Goal: Task Accomplishment & Management: Manage account settings

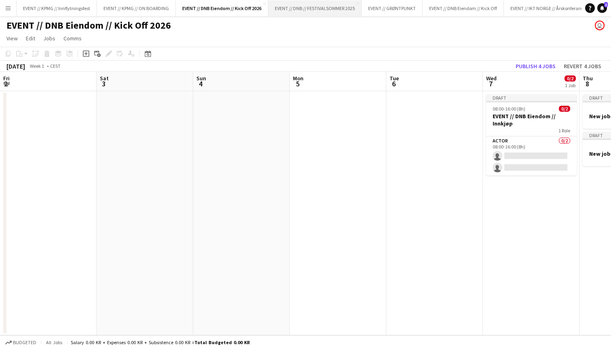
scroll to position [0, 242]
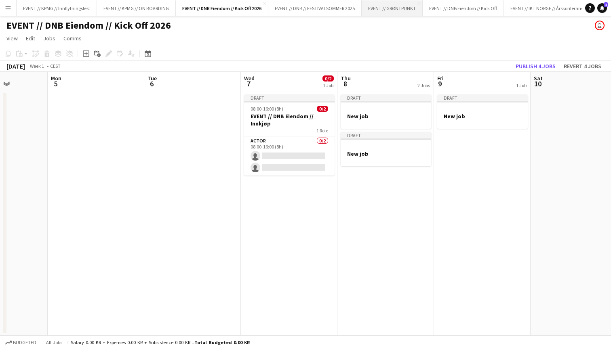
click at [403, 12] on button "EVENT // GRØNTPUNKT Close" at bounding box center [391, 8] width 61 height 16
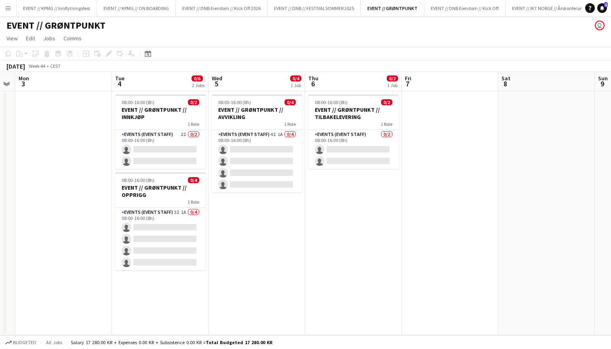
scroll to position [0, 174]
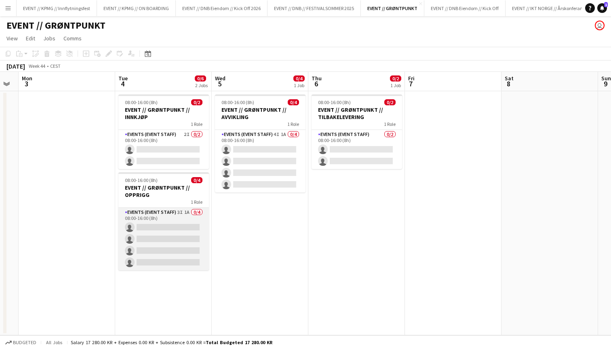
click at [174, 214] on app-card-role "Events (Event Staff) 3I 1A 0/4 08:00-16:00 (8h) single-neutral-actions single-n…" at bounding box center [163, 239] width 90 height 63
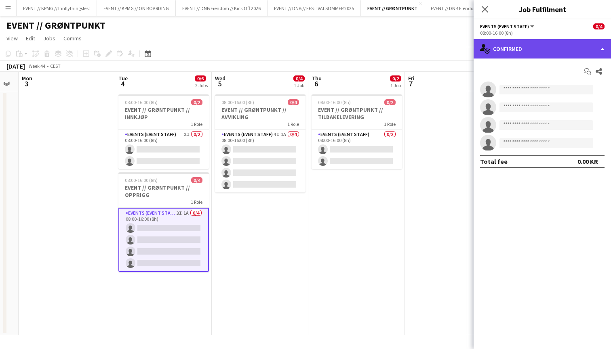
click at [507, 43] on div "single-neutral-actions-check-2 Confirmed" at bounding box center [541, 48] width 137 height 19
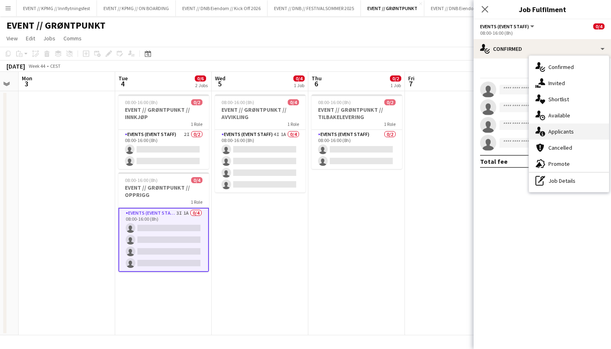
click at [567, 134] on div "single-neutral-actions-information Applicants" at bounding box center [569, 132] width 80 height 16
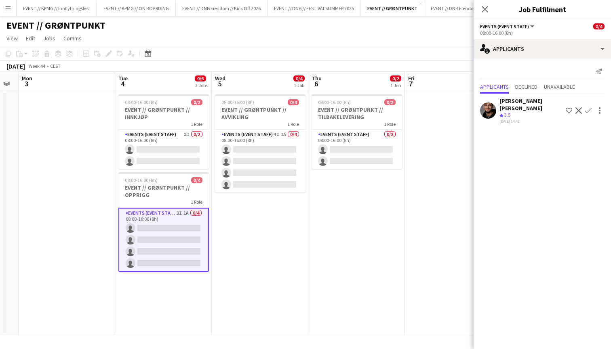
click at [529, 112] on div "Crew rating 3.5" at bounding box center [530, 115] width 63 height 7
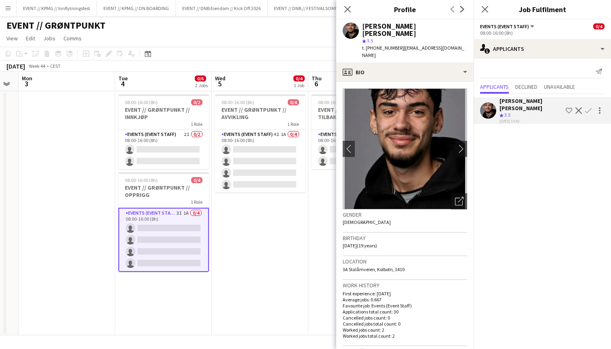
click at [314, 192] on app-date-cell "08:00-16:00 (8h) 0/2 EVENT // GRØNTPUNKT // TILBAKELEVERING 1 Role Events (Even…" at bounding box center [356, 213] width 97 height 244
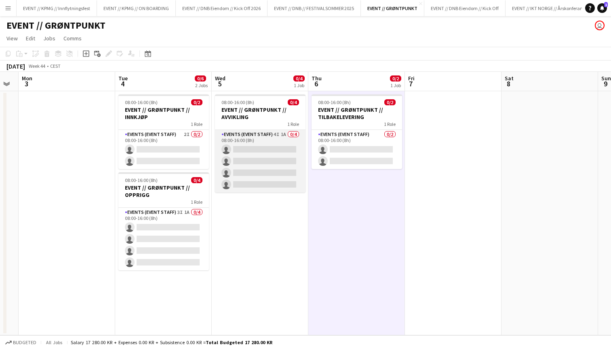
click at [292, 160] on app-card-role "Events (Event Staff) 4I 1A 0/4 08:00-16:00 (8h) single-neutral-actions single-n…" at bounding box center [260, 161] width 90 height 63
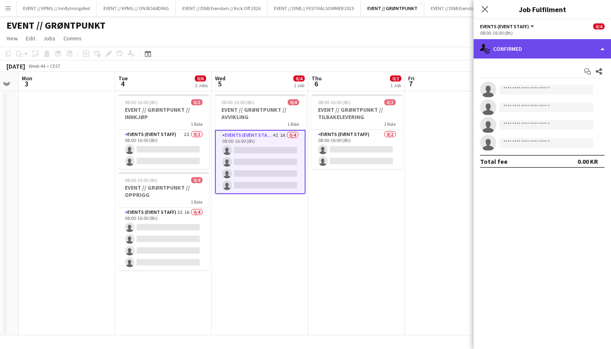
click at [582, 43] on div "single-neutral-actions-check-2 Confirmed" at bounding box center [541, 48] width 137 height 19
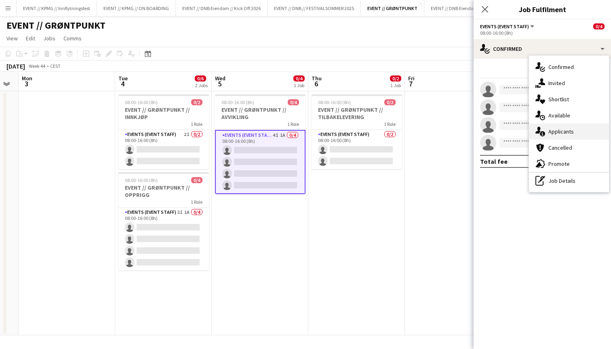
click at [585, 129] on div "single-neutral-actions-information Applicants" at bounding box center [569, 132] width 80 height 16
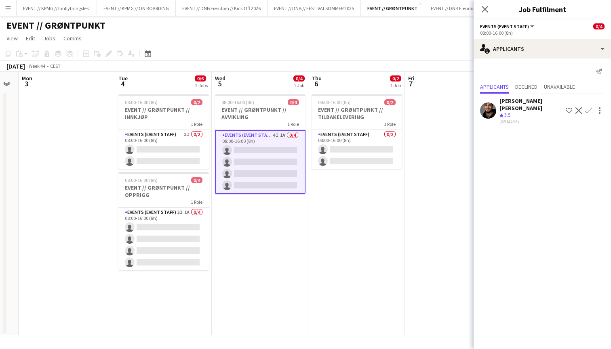
click at [460, 106] on app-date-cell at bounding box center [453, 213] width 97 height 244
